Goal: Check status: Check status

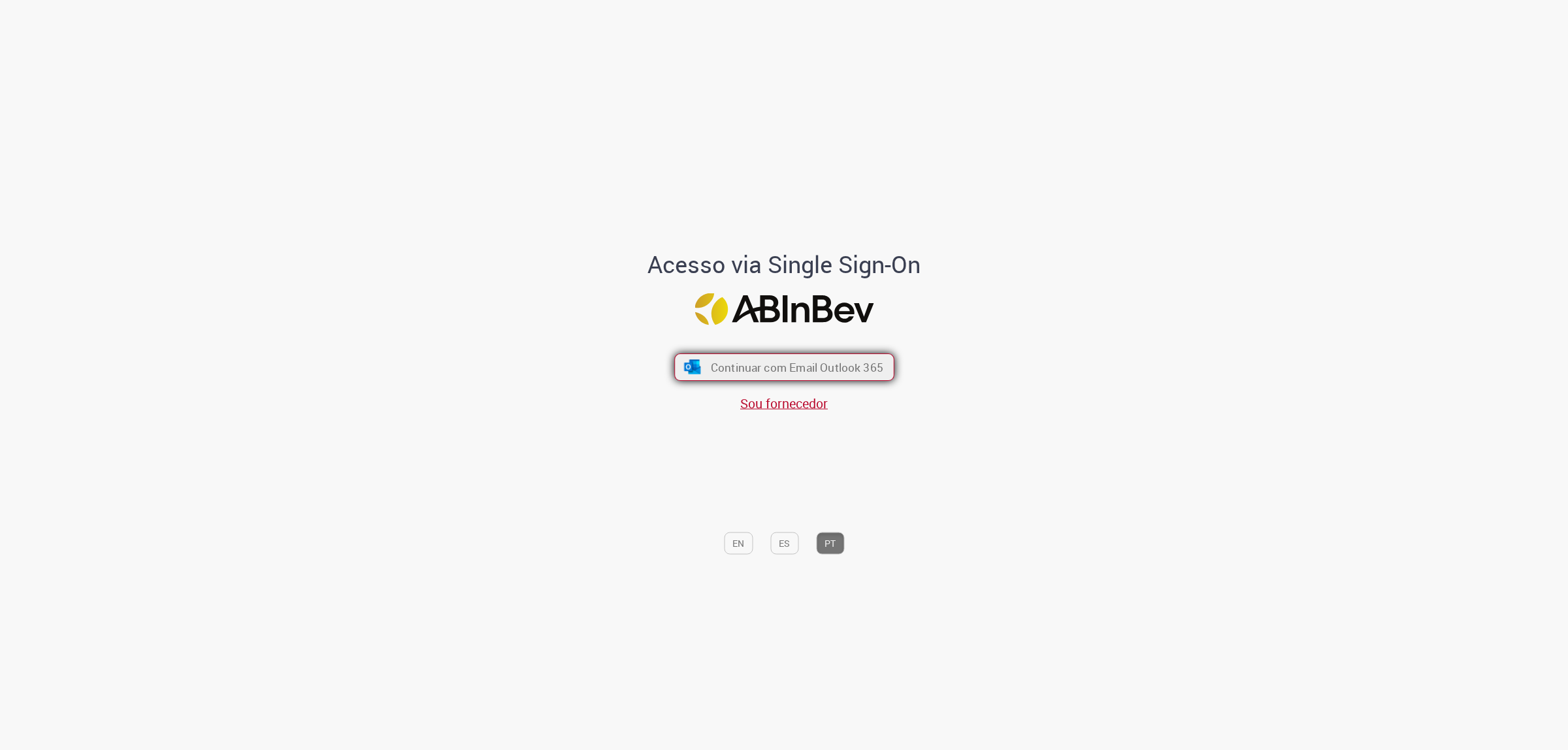
click at [778, 370] on span "Continuar com Email Outlook 365" at bounding box center [796, 367] width 173 height 15
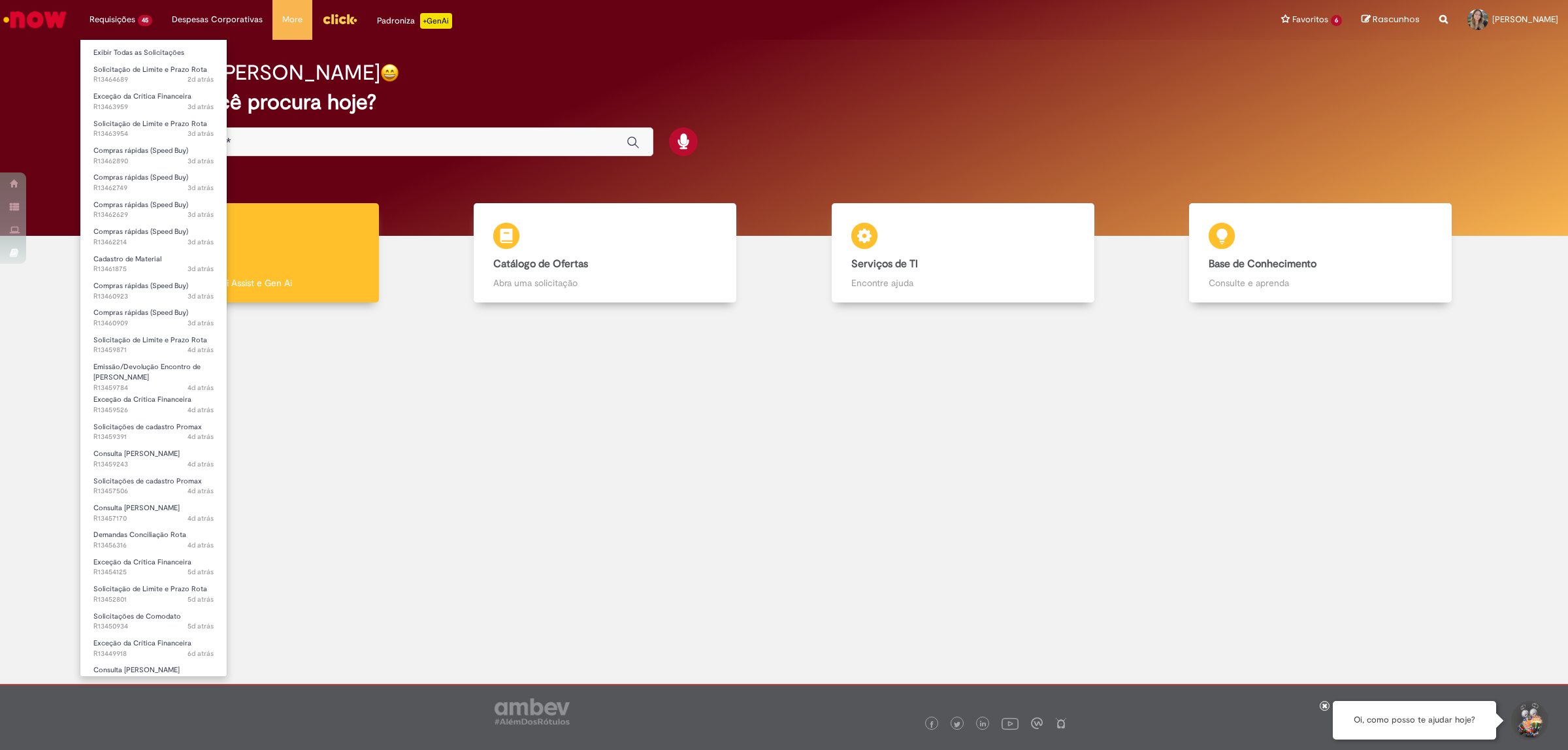
click at [164, 43] on li "Exibir Todas as Solicitações" at bounding box center [153, 52] width 146 height 17
click at [170, 48] on link "Exibir Todas as Solicitações" at bounding box center [153, 53] width 146 height 14
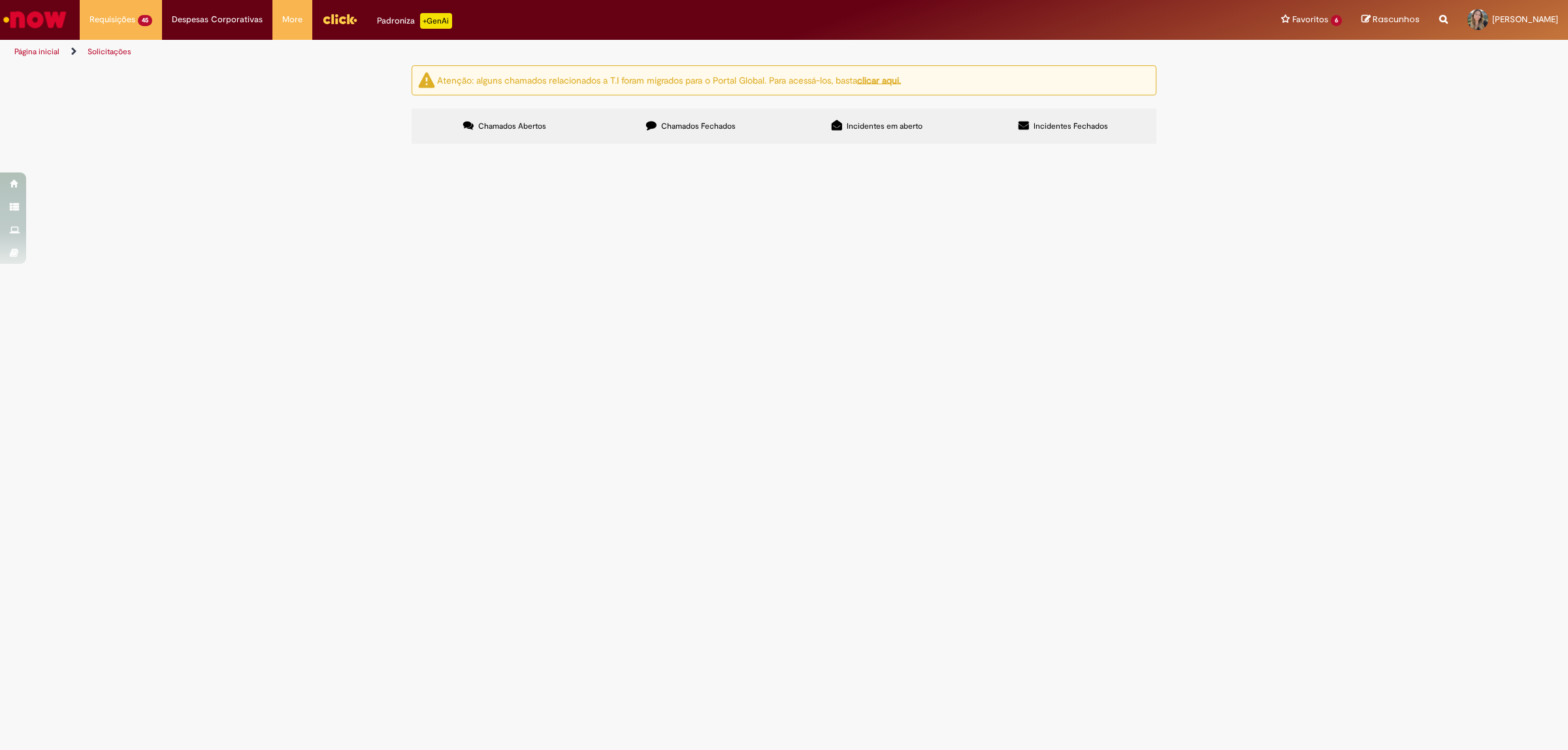
click at [0, 0] on span "[PERSON_NAME]" at bounding box center [0, 0] width 0 height 0
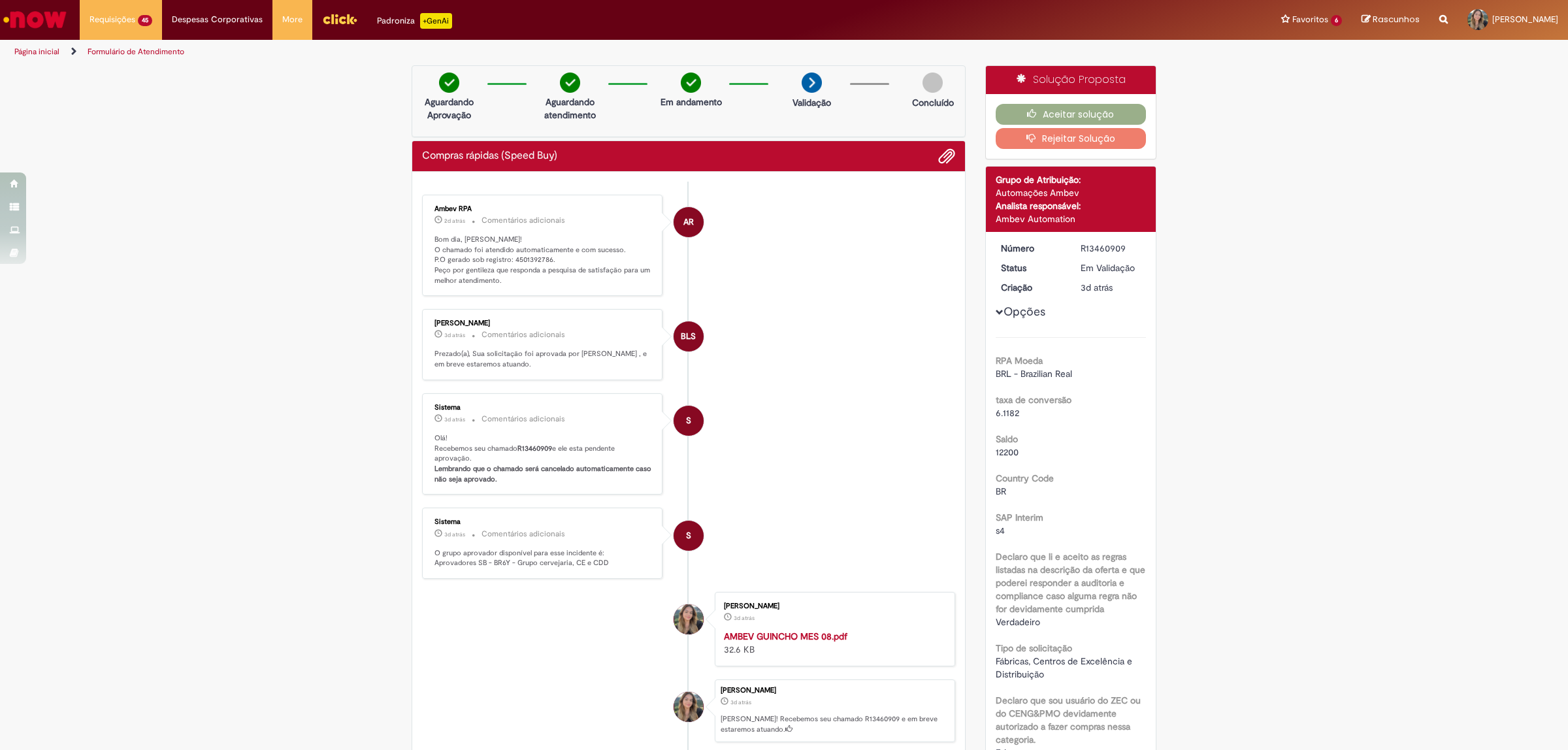
click at [523, 259] on p "Bom dia, [PERSON_NAME]! O chamado foi atendido automaticamente e com sucesso. P…" at bounding box center [543, 260] width 218 height 52
copy p "4501392786"
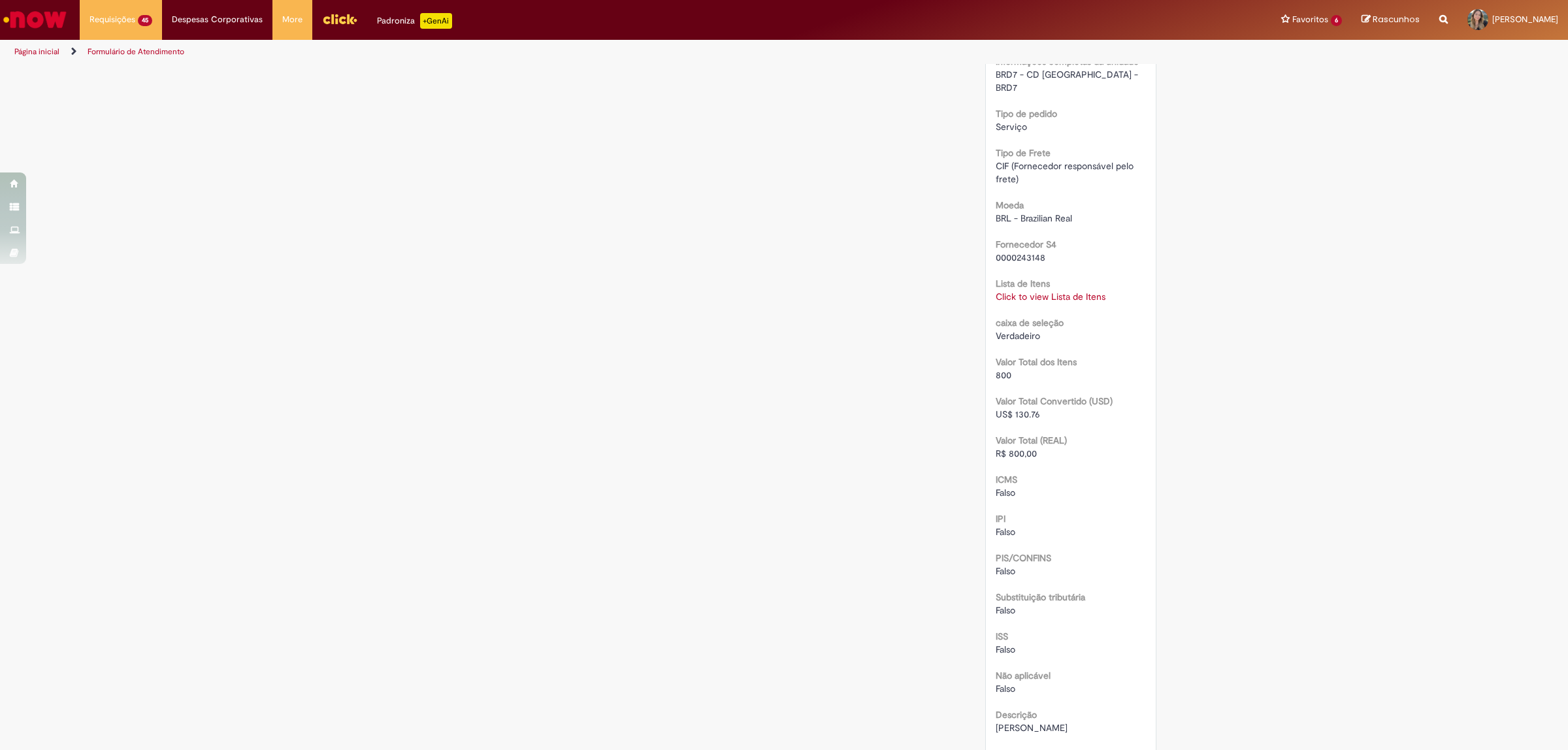
scroll to position [1040, 0]
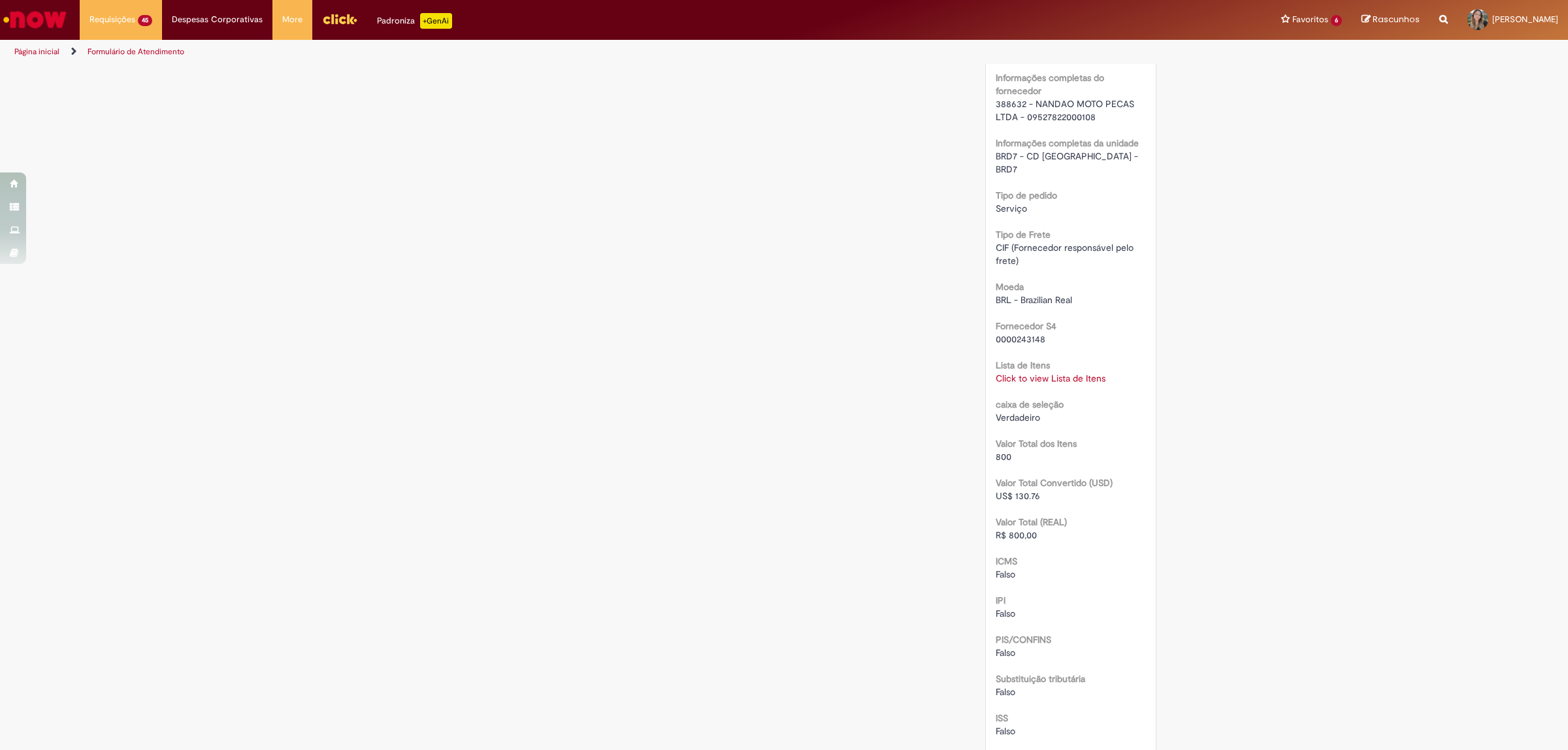
click at [1083, 372] on link "Click to view Lista de Itens" at bounding box center [1051, 378] width 110 height 12
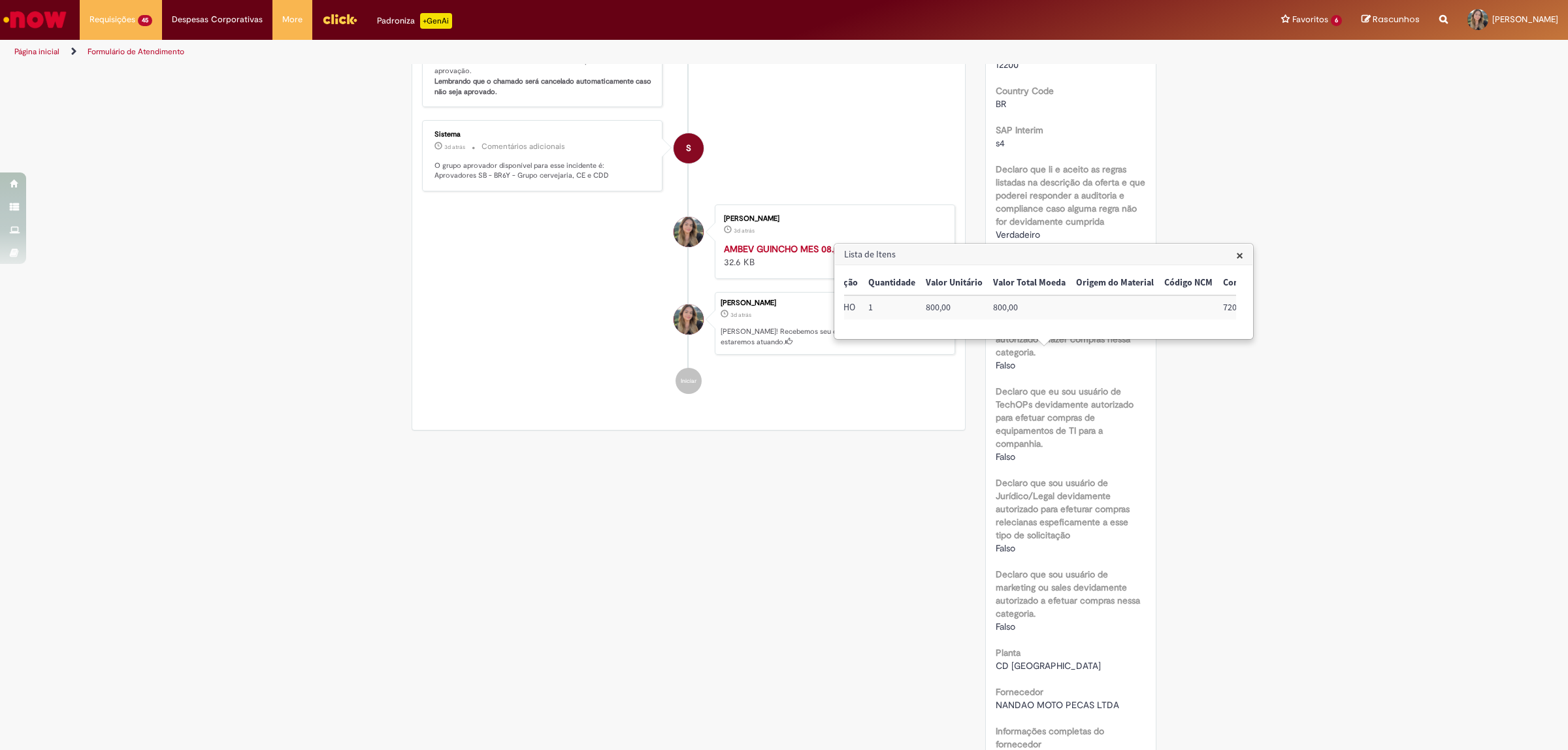
scroll to position [0, 0]
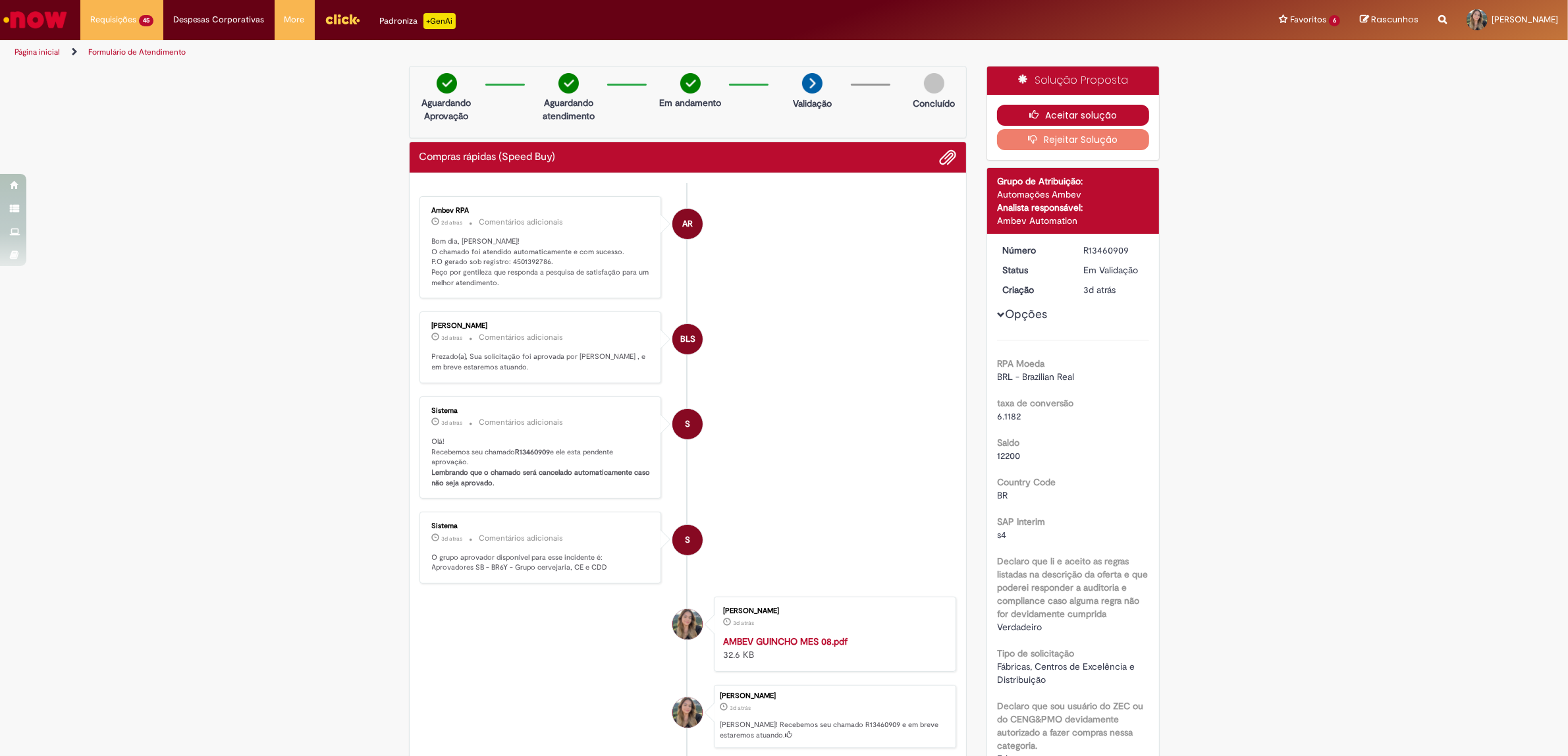
click at [1029, 106] on button "Aceitar solução" at bounding box center [1073, 115] width 152 height 21
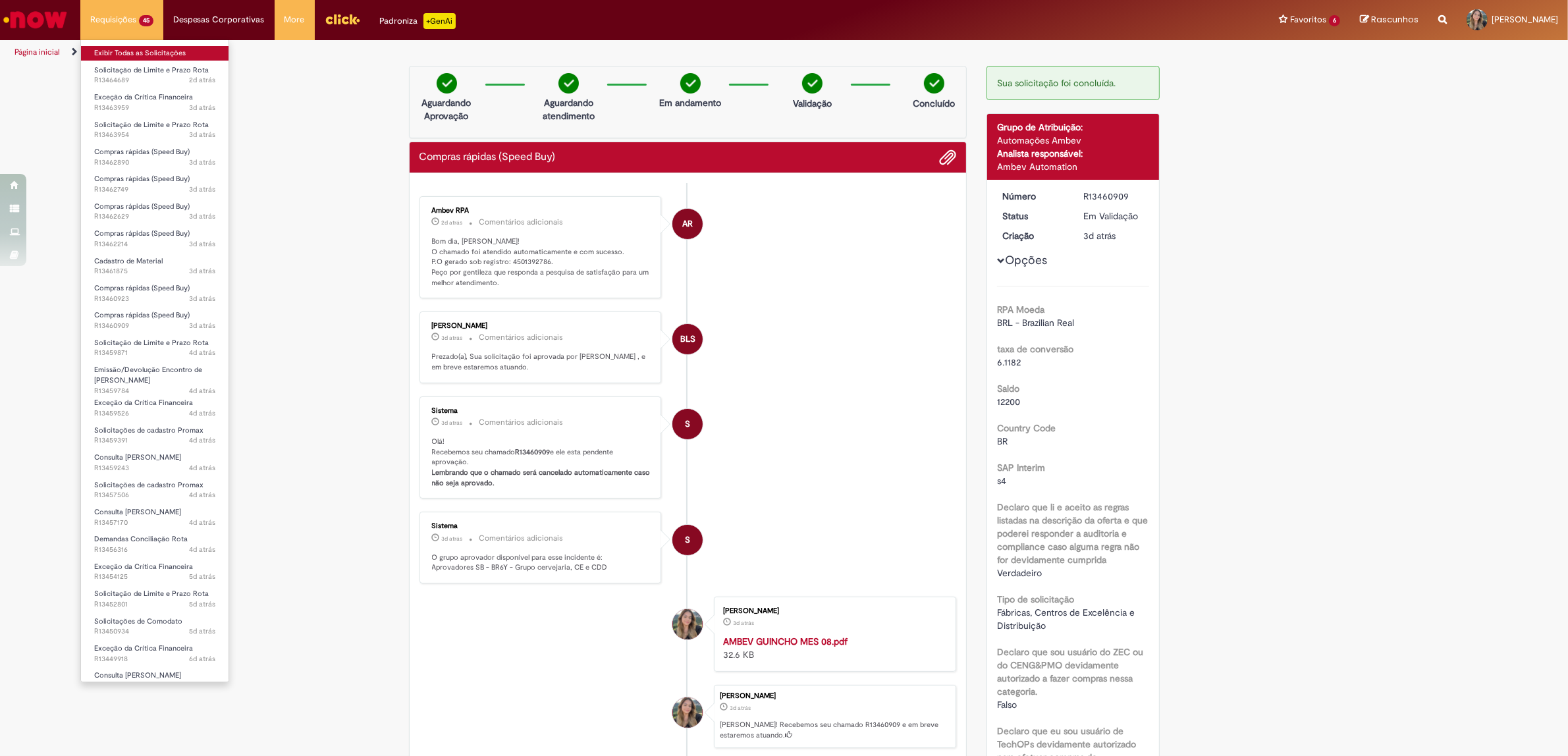
click at [135, 54] on link "Exibir Todas as Solicitações" at bounding box center [154, 53] width 147 height 14
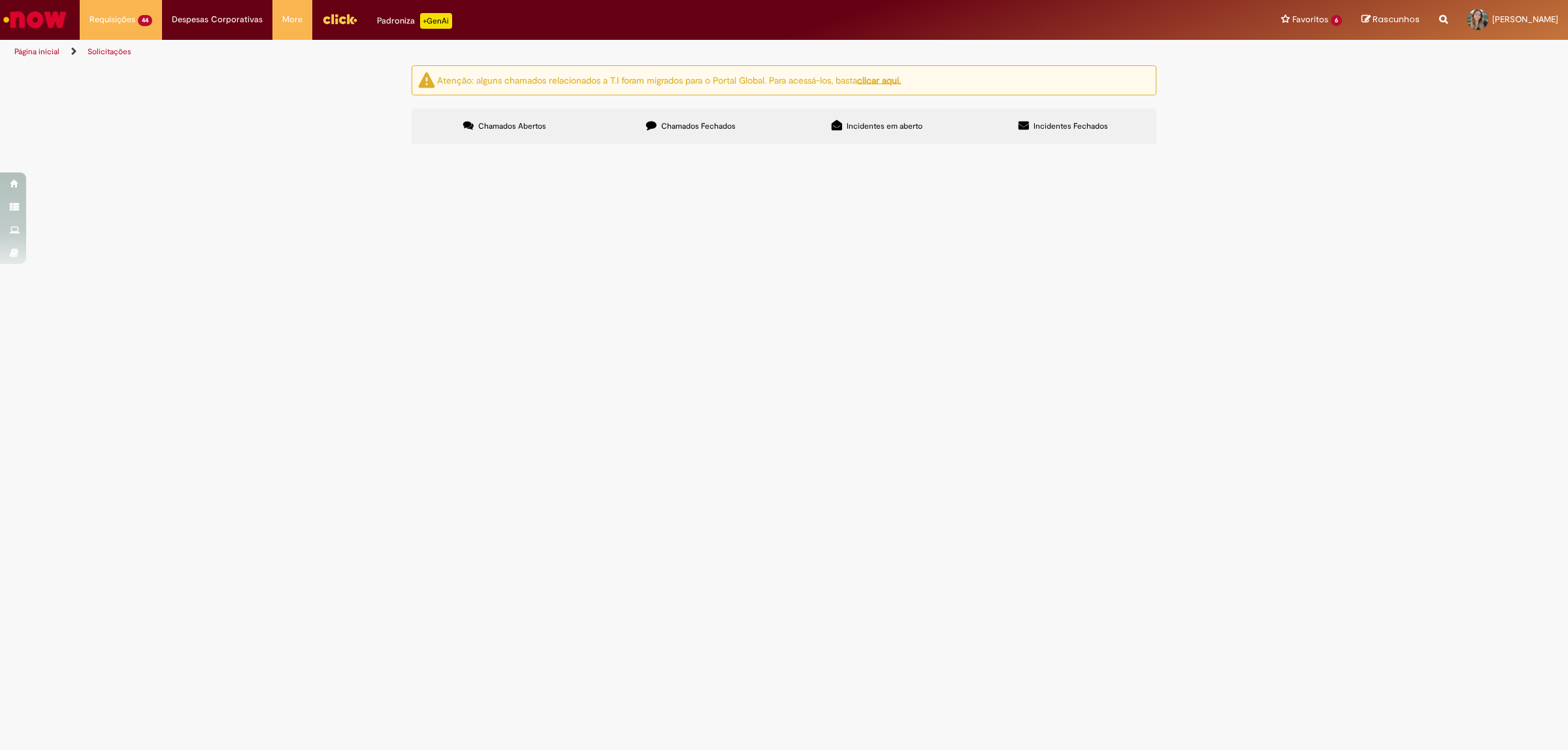
click at [0, 0] on span "Serviço - Nandão" at bounding box center [0, 0] width 0 height 0
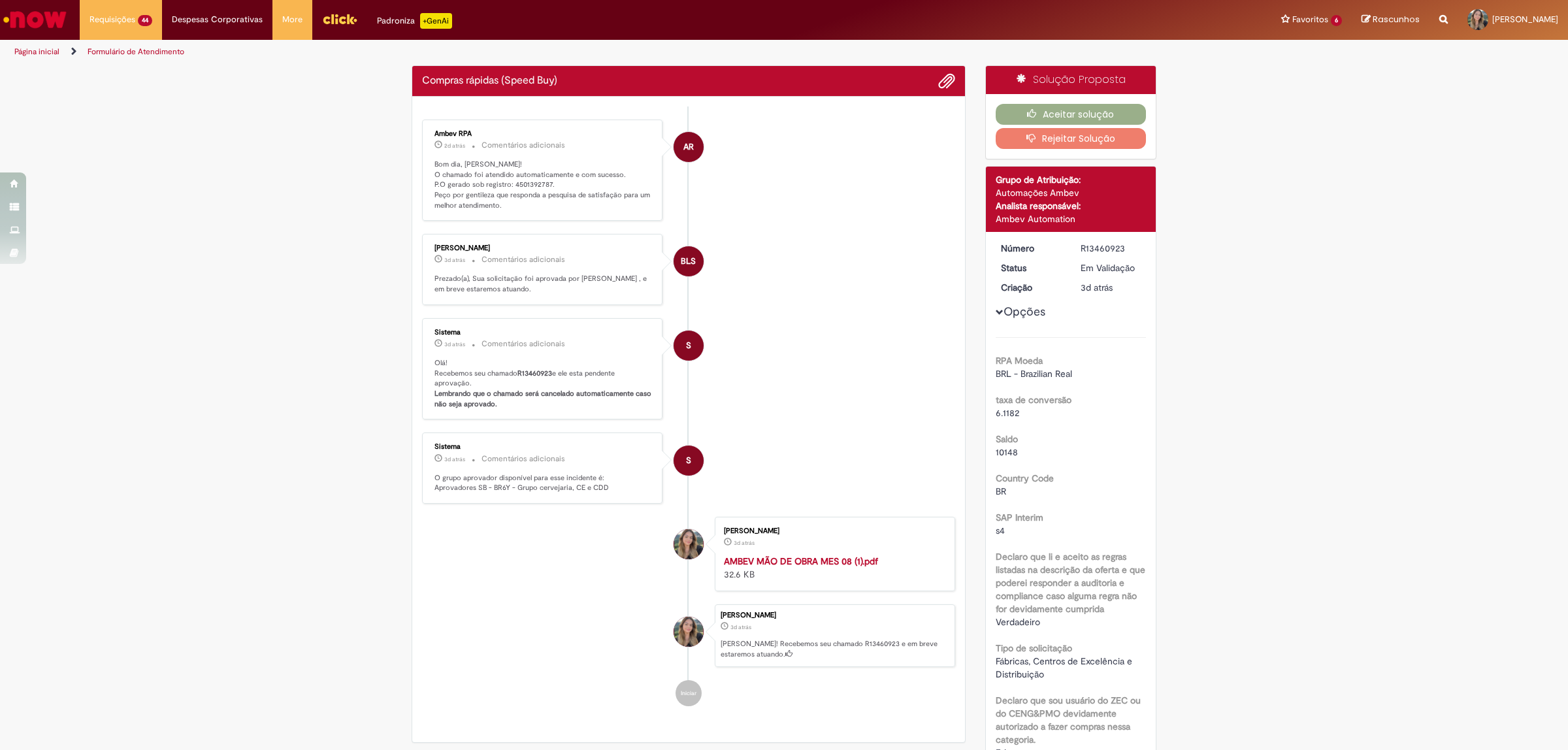
click at [525, 184] on p "Bom dia, [PERSON_NAME]! O chamado foi atendido automaticamente e com sucesso. P…" at bounding box center [543, 185] width 218 height 52
copy p "4501392787"
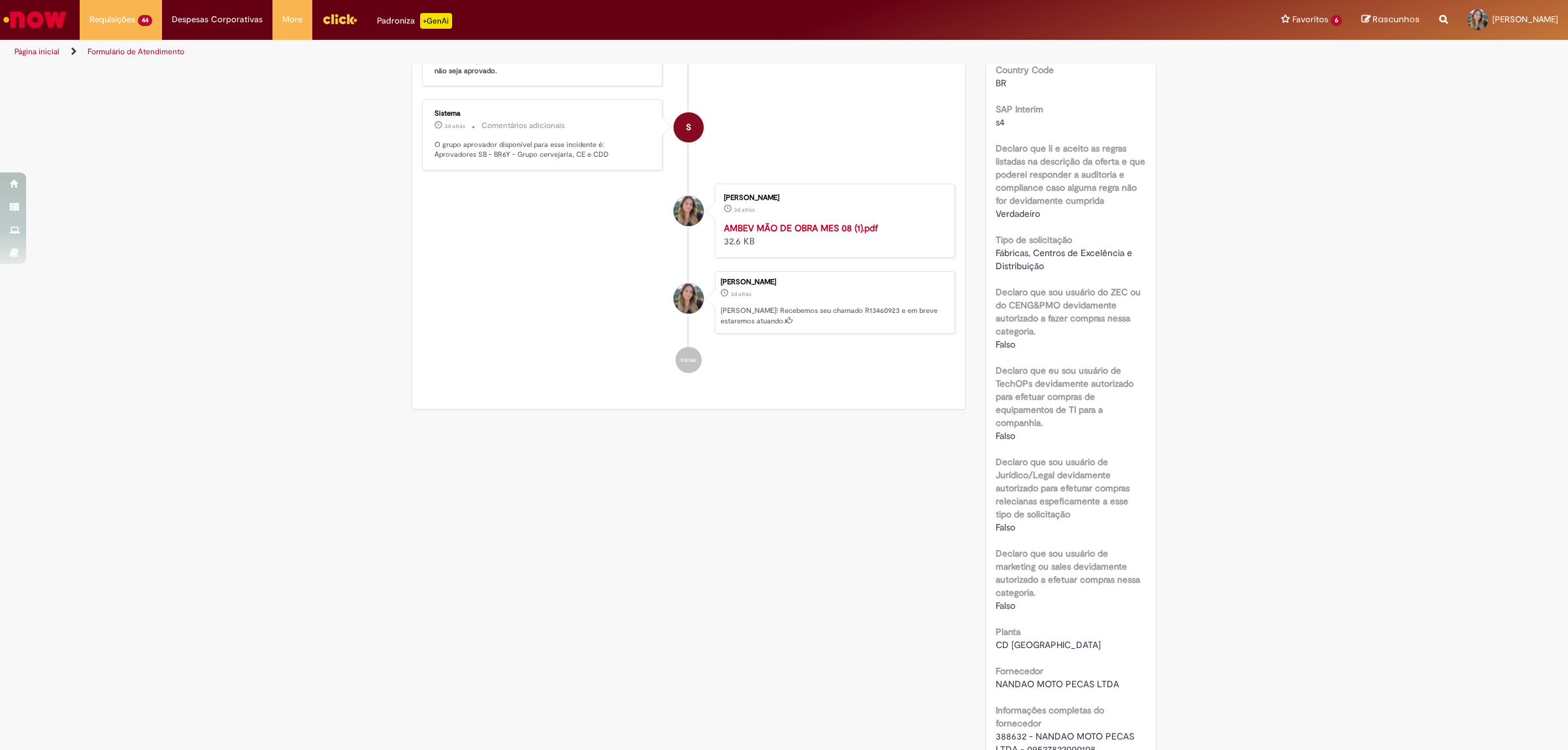
scroll to position [82, 0]
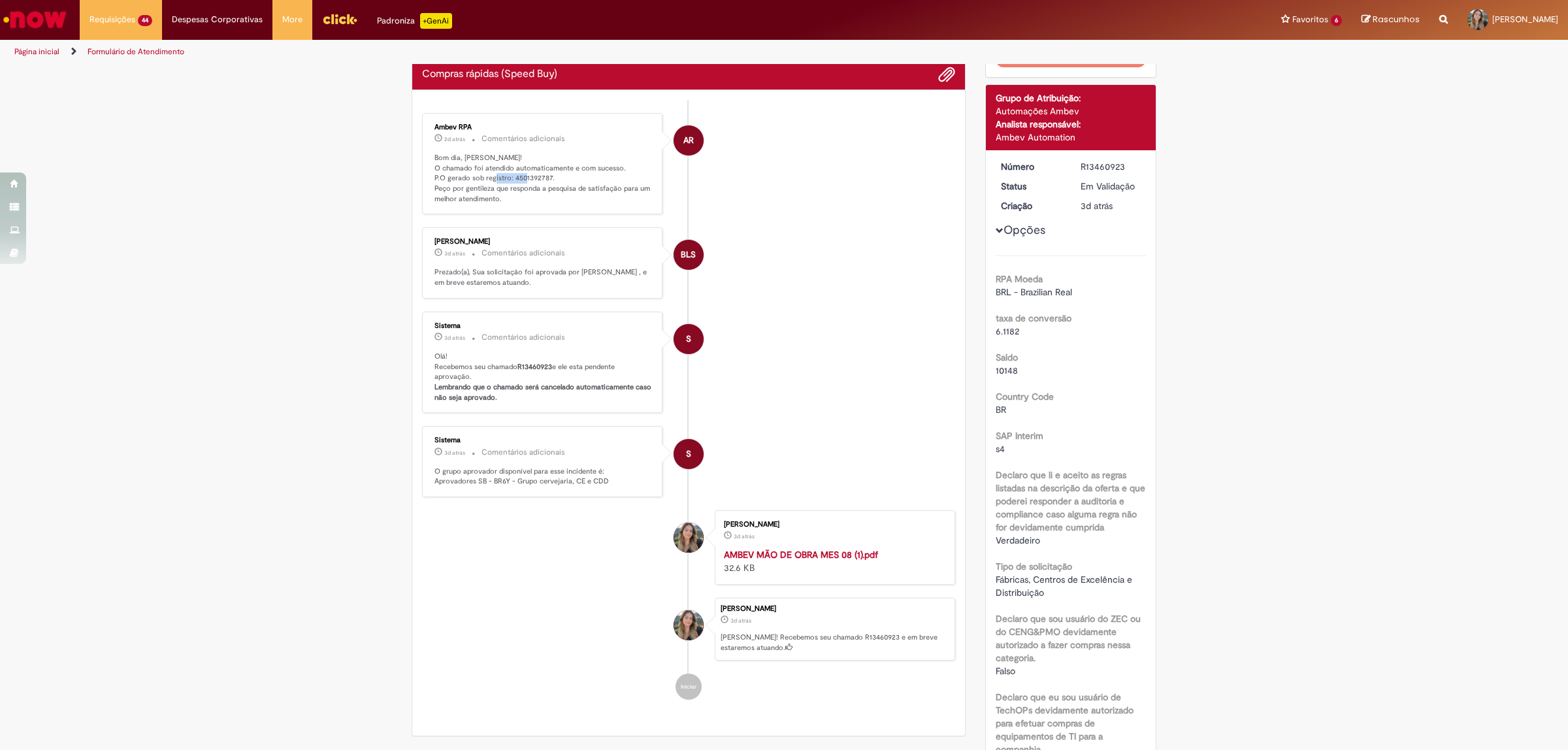
click at [579, 179] on p "Bom dia, [PERSON_NAME]! O chamado foi atendido automaticamente e com sucesso. P…" at bounding box center [543, 179] width 218 height 52
click at [517, 175] on p "Bom dia, [PERSON_NAME]! O chamado foi atendido automaticamente e com sucesso. P…" at bounding box center [543, 179] width 218 height 52
copy p "4501392787"
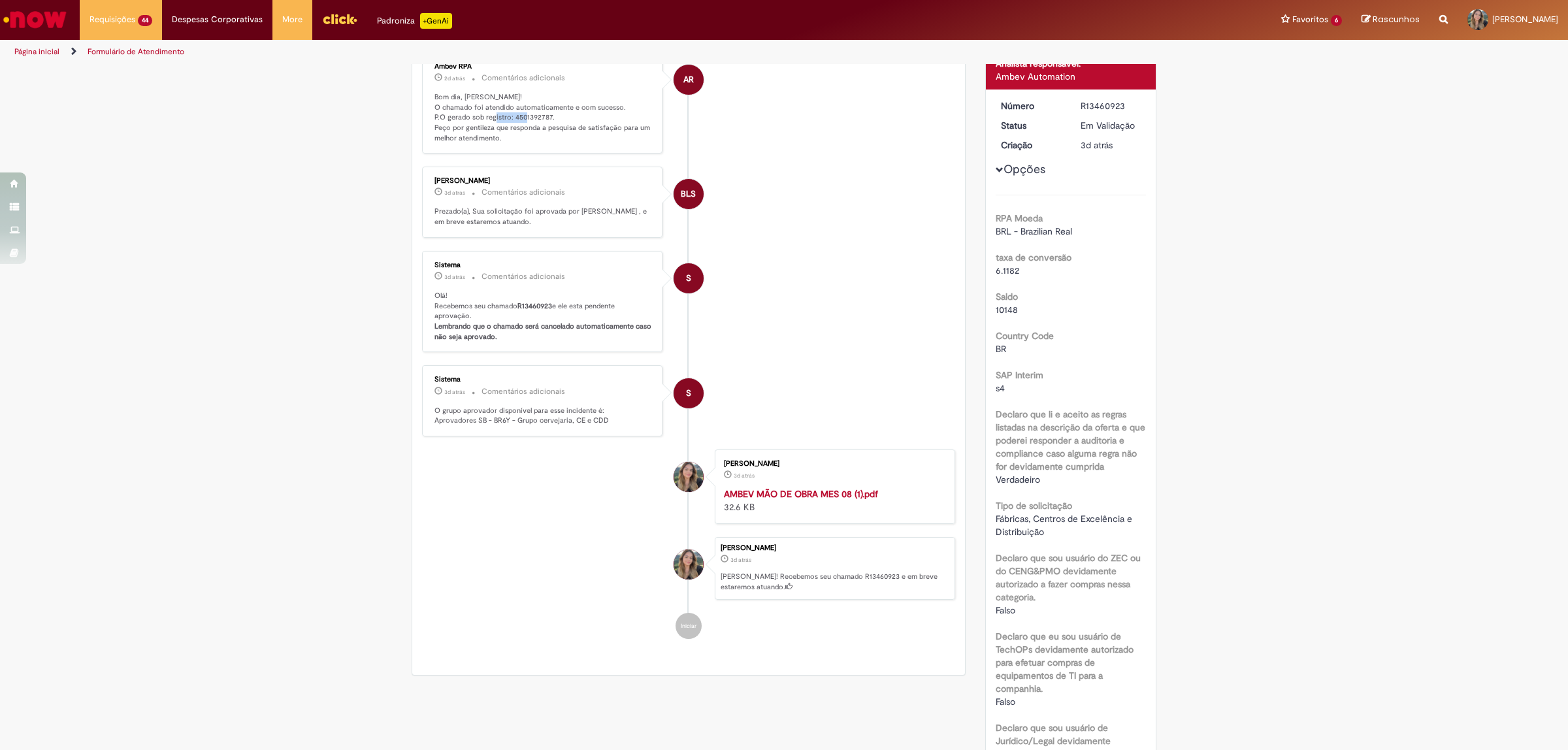
scroll to position [0, 0]
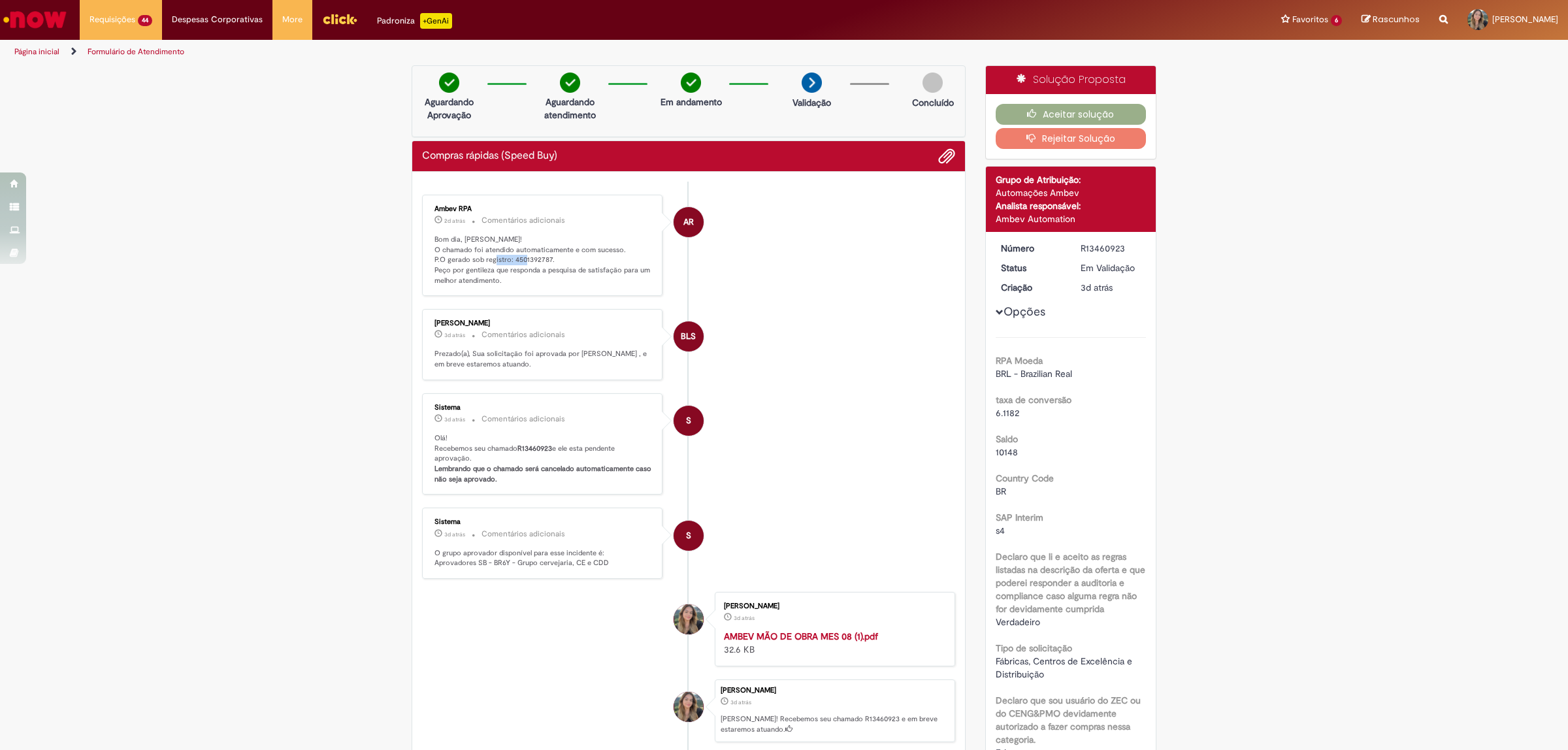
click at [530, 262] on p "Bom dia, [PERSON_NAME]! O chamado foi atendido automaticamente e com sucesso. P…" at bounding box center [543, 260] width 218 height 52
click at [582, 230] on div "Ambev RPA 2d atrás 2 dias atrás Comentários adicionais Bom dia, [PERSON_NAME]! …" at bounding box center [542, 245] width 233 height 94
click at [504, 264] on p "Bom dia, [PERSON_NAME]! O chamado foi atendido automaticamente e com sucesso. P…" at bounding box center [543, 260] width 218 height 52
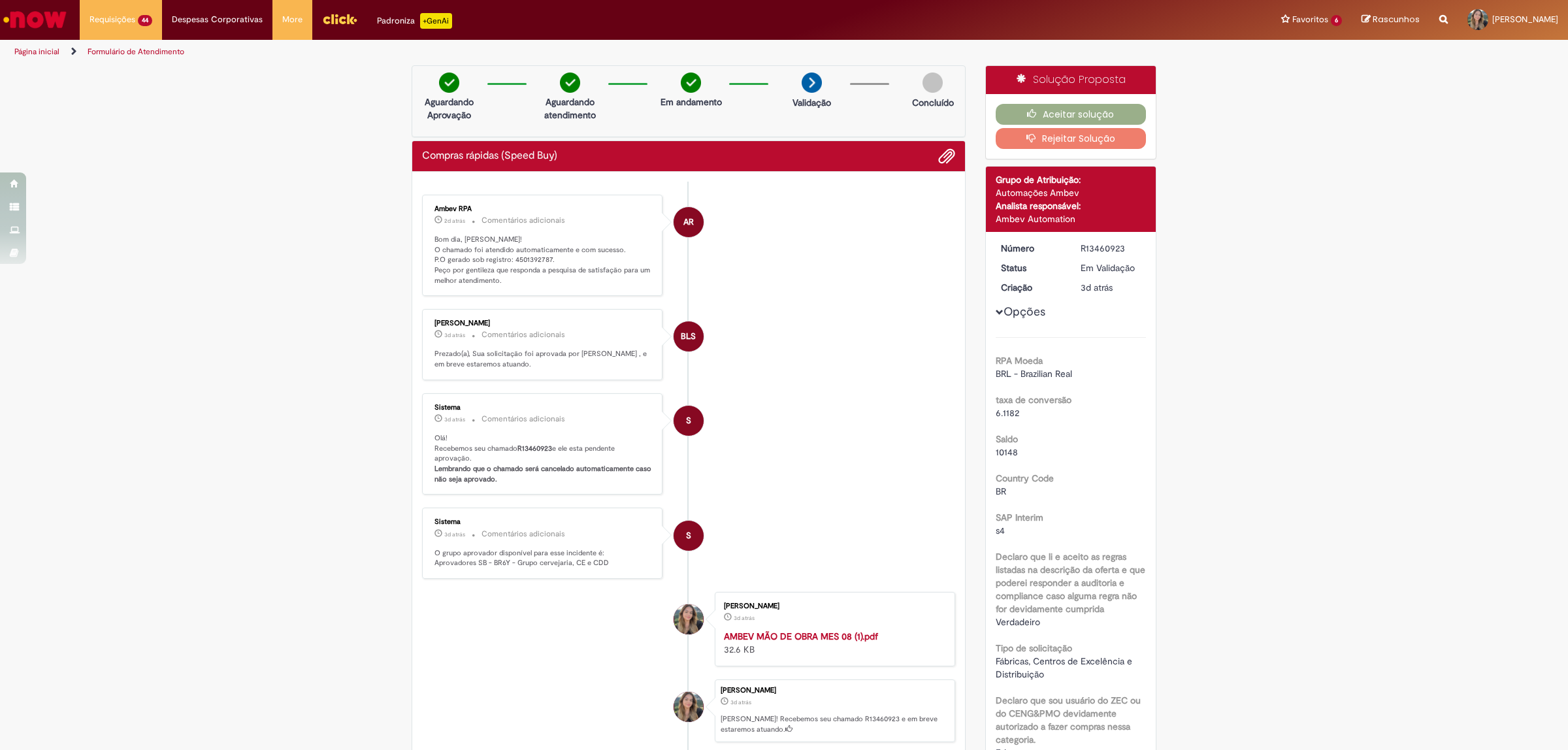
click at [513, 261] on p "Bom dia, [PERSON_NAME]! O chamado foi atendido automaticamente e com sucesso. P…" at bounding box center [543, 260] width 218 height 52
copy p "4501392787"
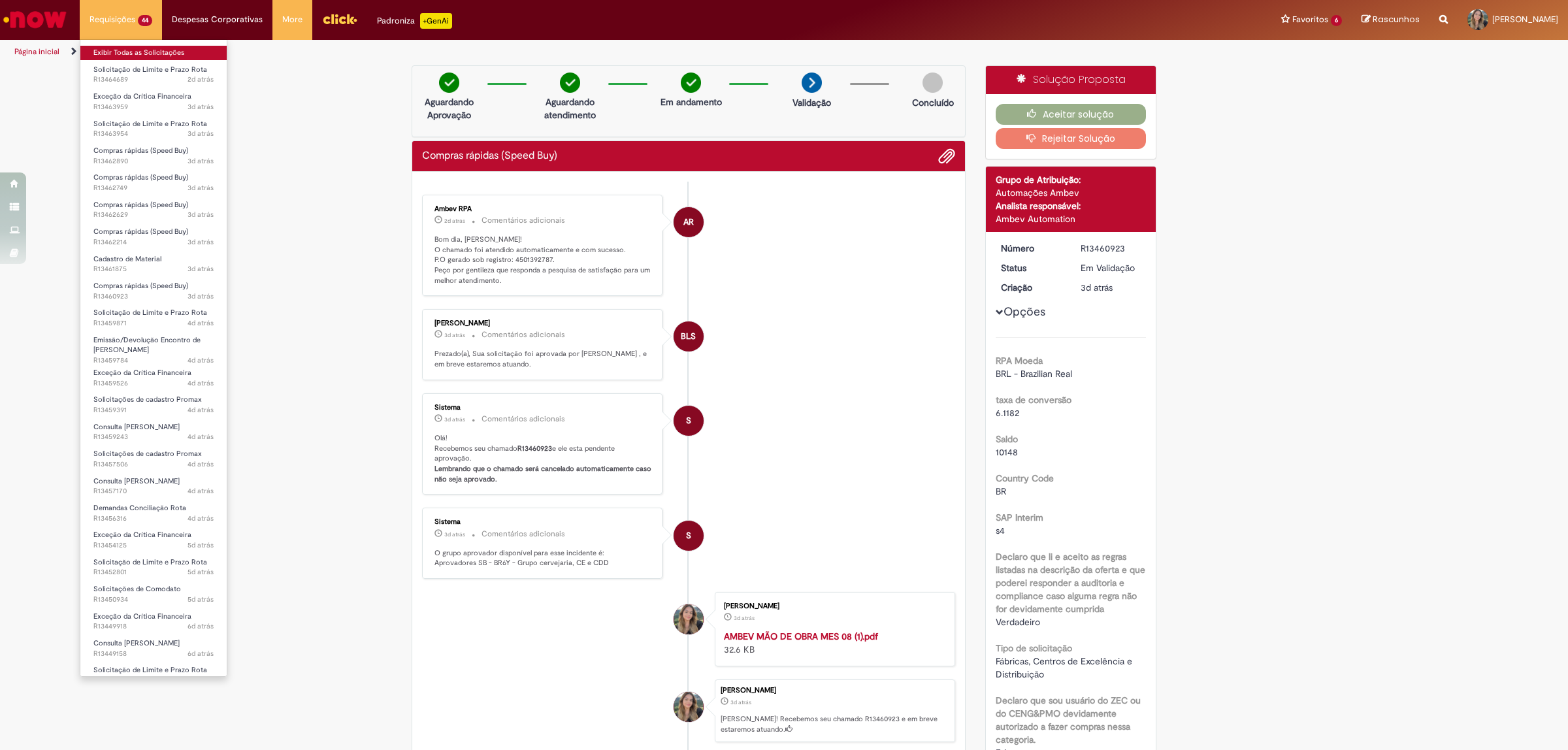
click at [129, 51] on link "Exibir Todas as Solicitações" at bounding box center [153, 53] width 146 height 14
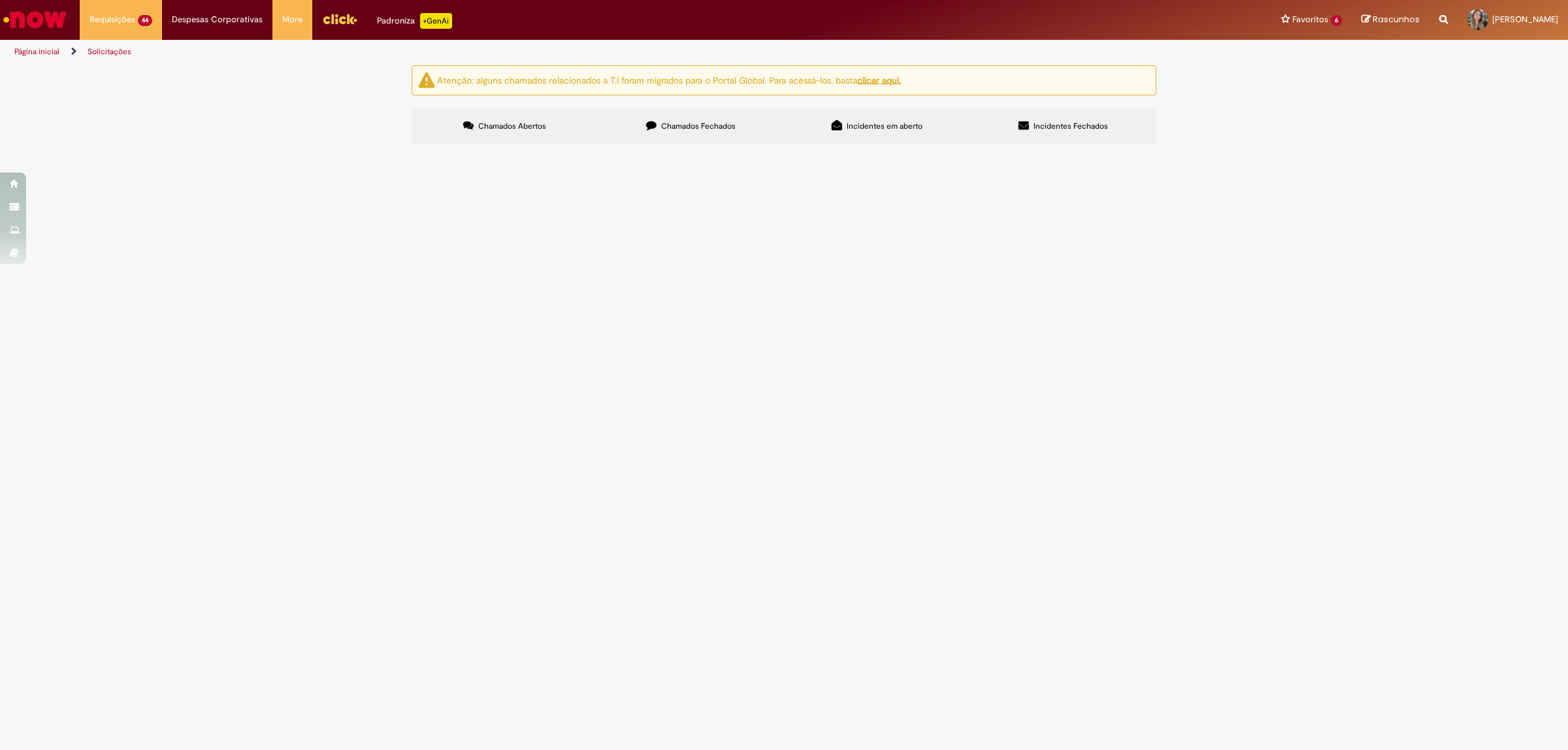
click at [0, 0] on span "Peças - Nandão" at bounding box center [0, 0] width 0 height 0
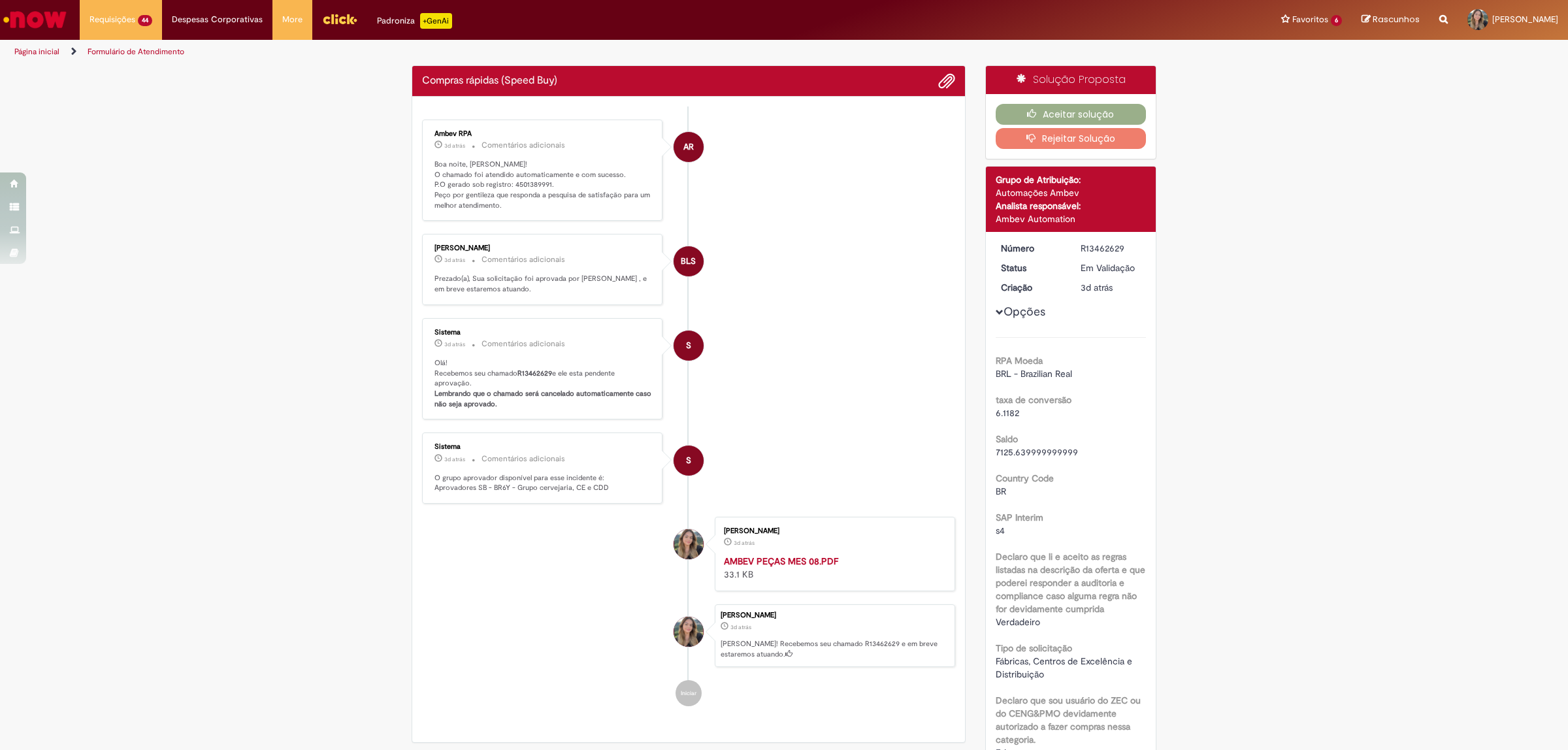
click at [531, 183] on p "Boa noite, [PERSON_NAME]! O chamado foi atendido automaticamente e com sucesso.…" at bounding box center [543, 185] width 218 height 52
click at [531, 183] on ul "AR Ambev RPA 3d atrás 3 dias atrás Comentários adicionais Boa noite, [PERSON_NA…" at bounding box center [688, 413] width 533 height 612
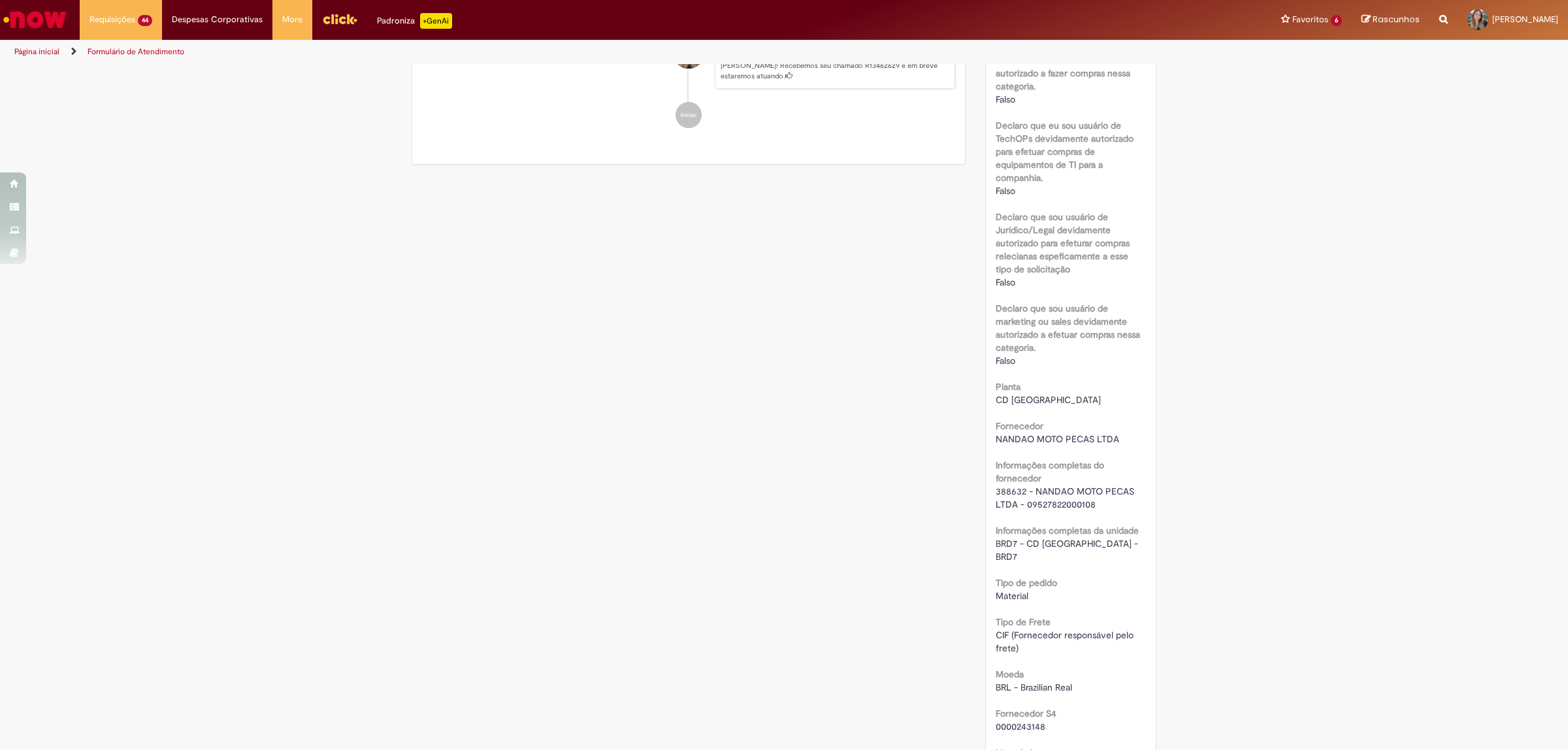
scroll to position [1225, 0]
